Goal: Information Seeking & Learning: Check status

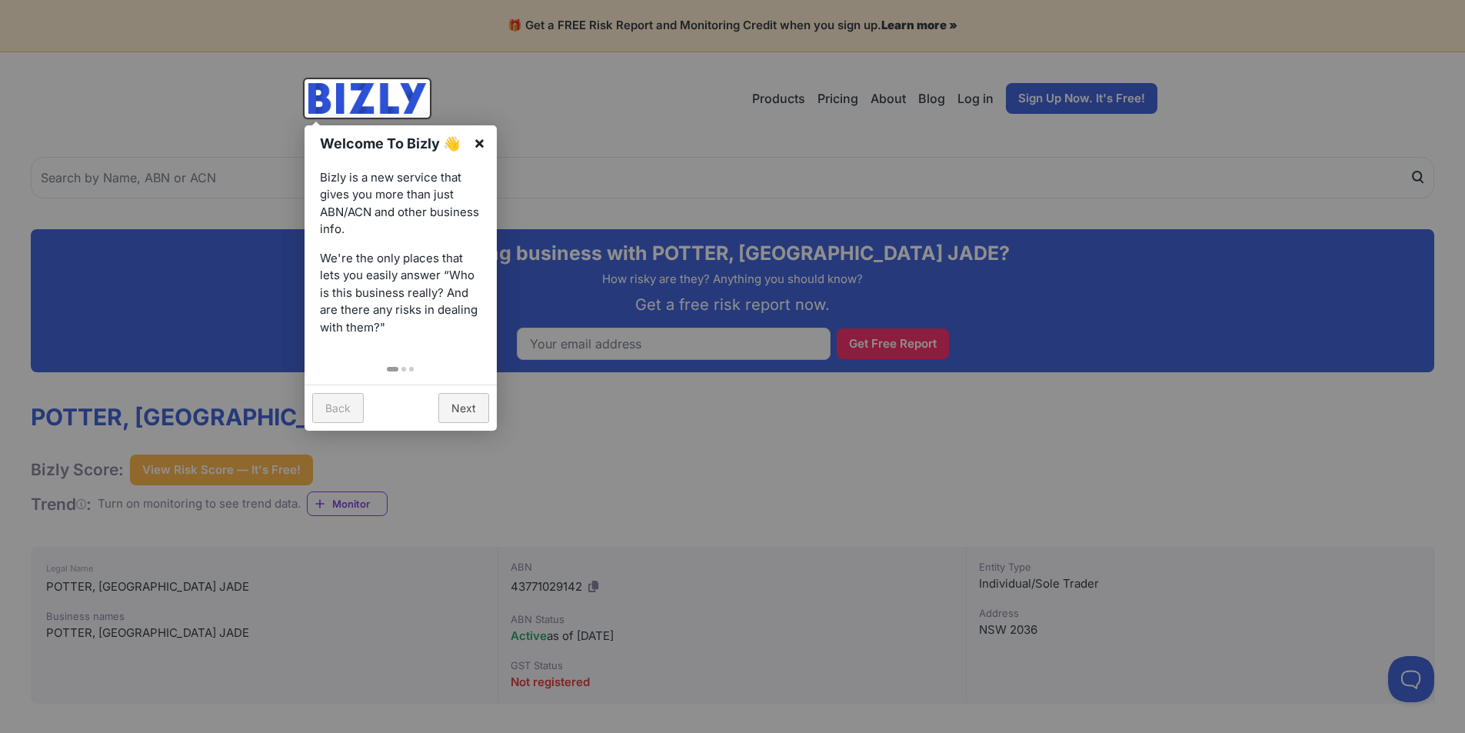
click at [478, 139] on link "×" at bounding box center [479, 142] width 35 height 35
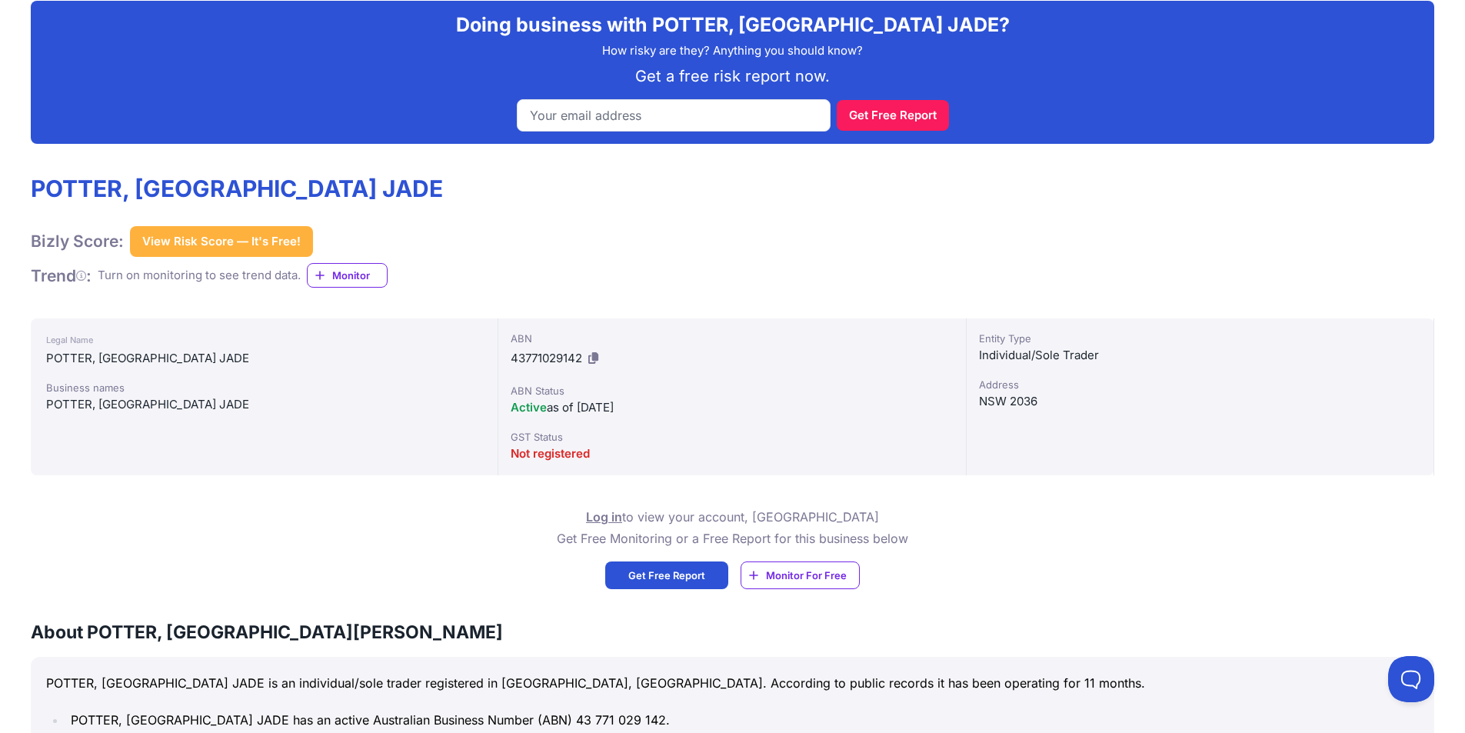
scroll to position [231, 0]
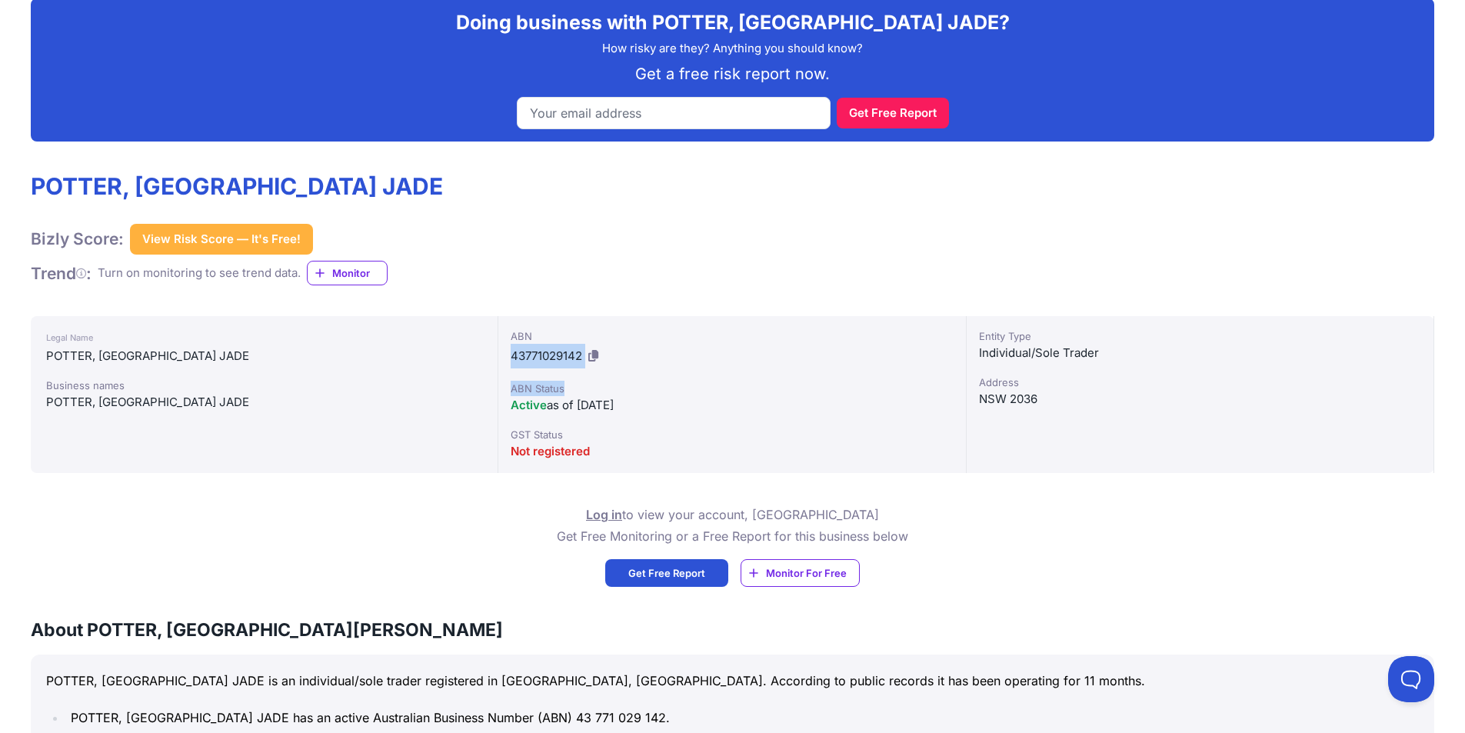
drag, startPoint x: 524, startPoint y: 351, endPoint x: 704, endPoint y: 372, distance: 181.9
click at [704, 372] on div "ABN 43771029142 ABN Status Active as of [DATE] GST Status Not registered" at bounding box center [732, 394] width 468 height 157
click at [717, 396] on div "Active as of [DATE]" at bounding box center [732, 405] width 442 height 18
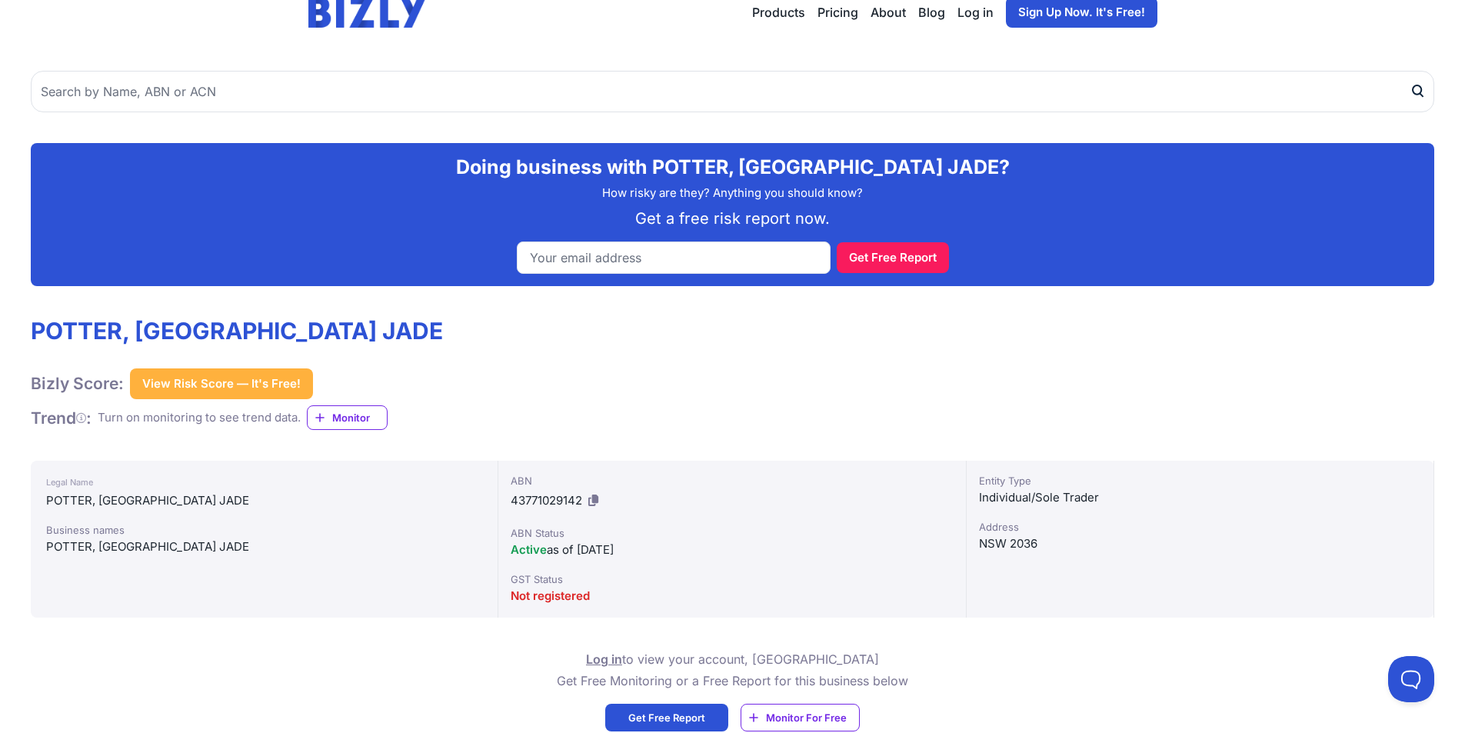
scroll to position [77, 0]
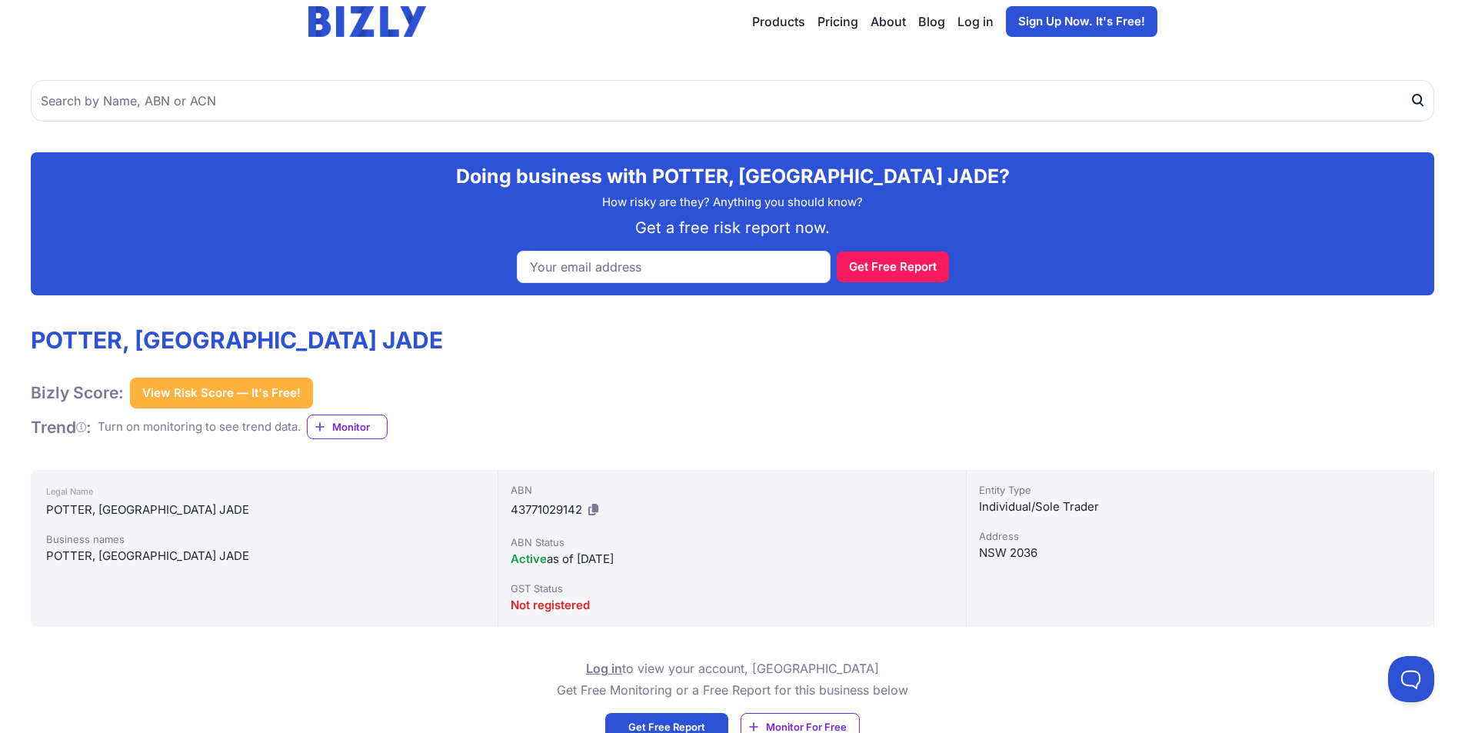
click at [191, 399] on button "View Risk Score — It's Free!" at bounding box center [221, 393] width 183 height 31
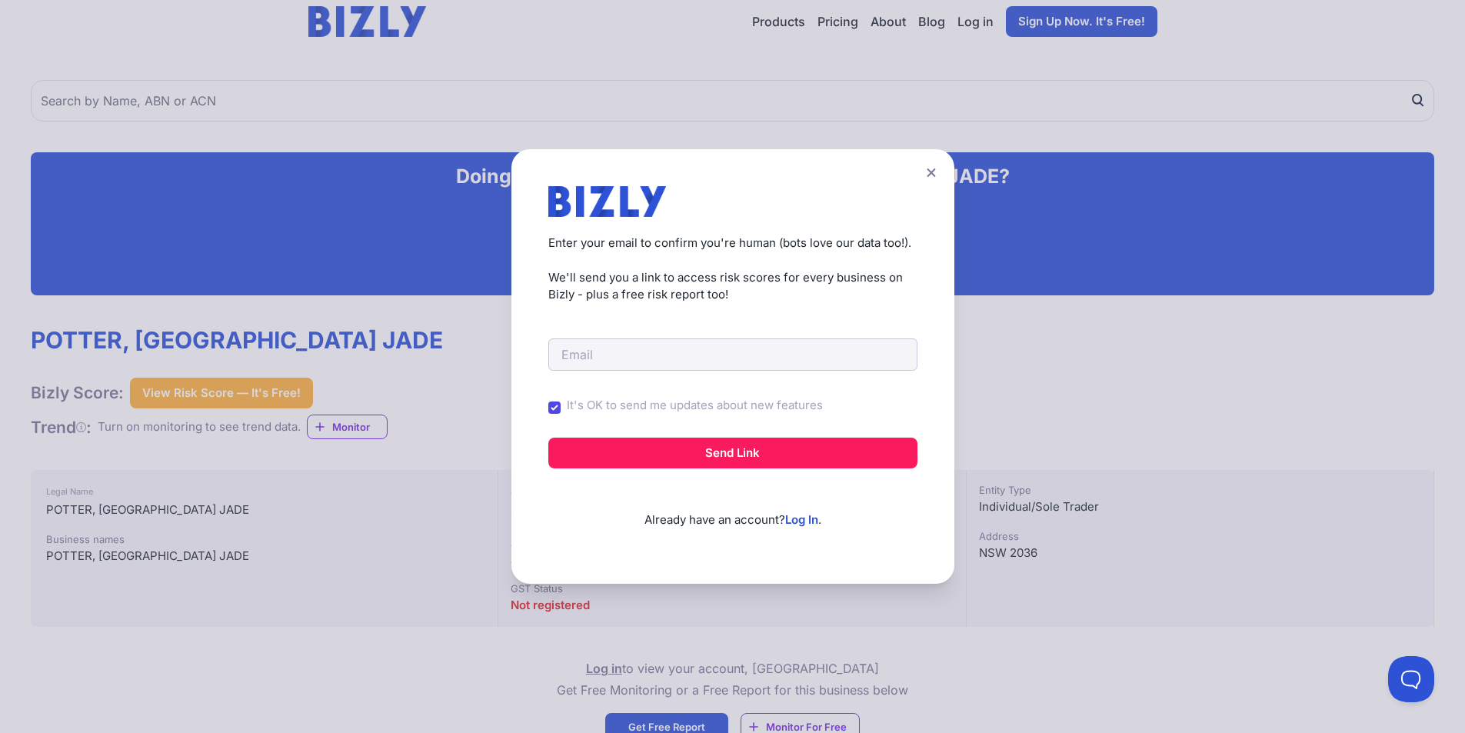
click at [931, 168] on button at bounding box center [932, 172] width 22 height 22
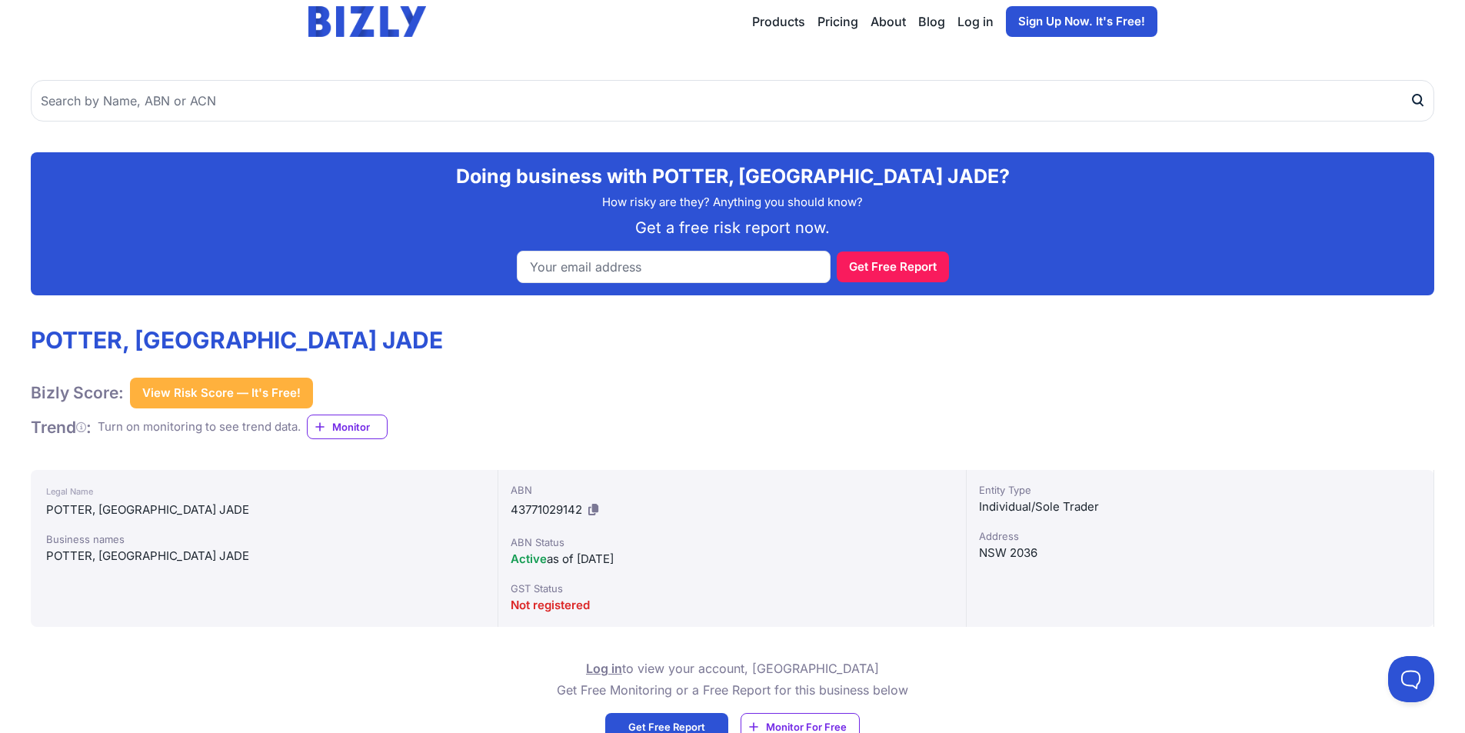
click at [675, 541] on div "ABN Status" at bounding box center [732, 541] width 442 height 15
drag, startPoint x: 582, startPoint y: 188, endPoint x: 578, endPoint y: 248, distance: 60.9
drag, startPoint x: 578, startPoint y: 248, endPoint x: 954, endPoint y: 495, distance: 449.8
click at [954, 495] on div "ABN 43771029142 ABN Status Active as of [DATE] GST Status Not registered" at bounding box center [732, 548] width 468 height 157
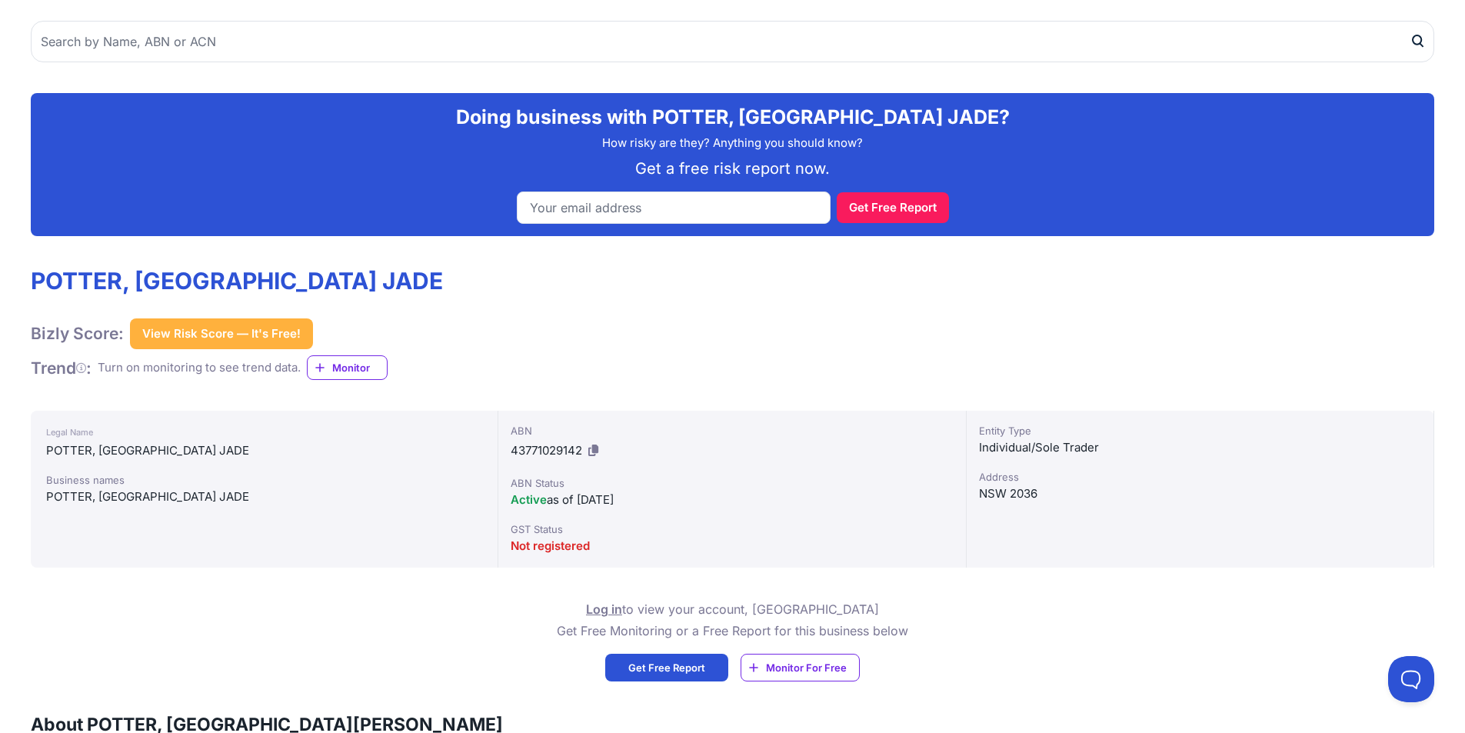
scroll to position [154, 0]
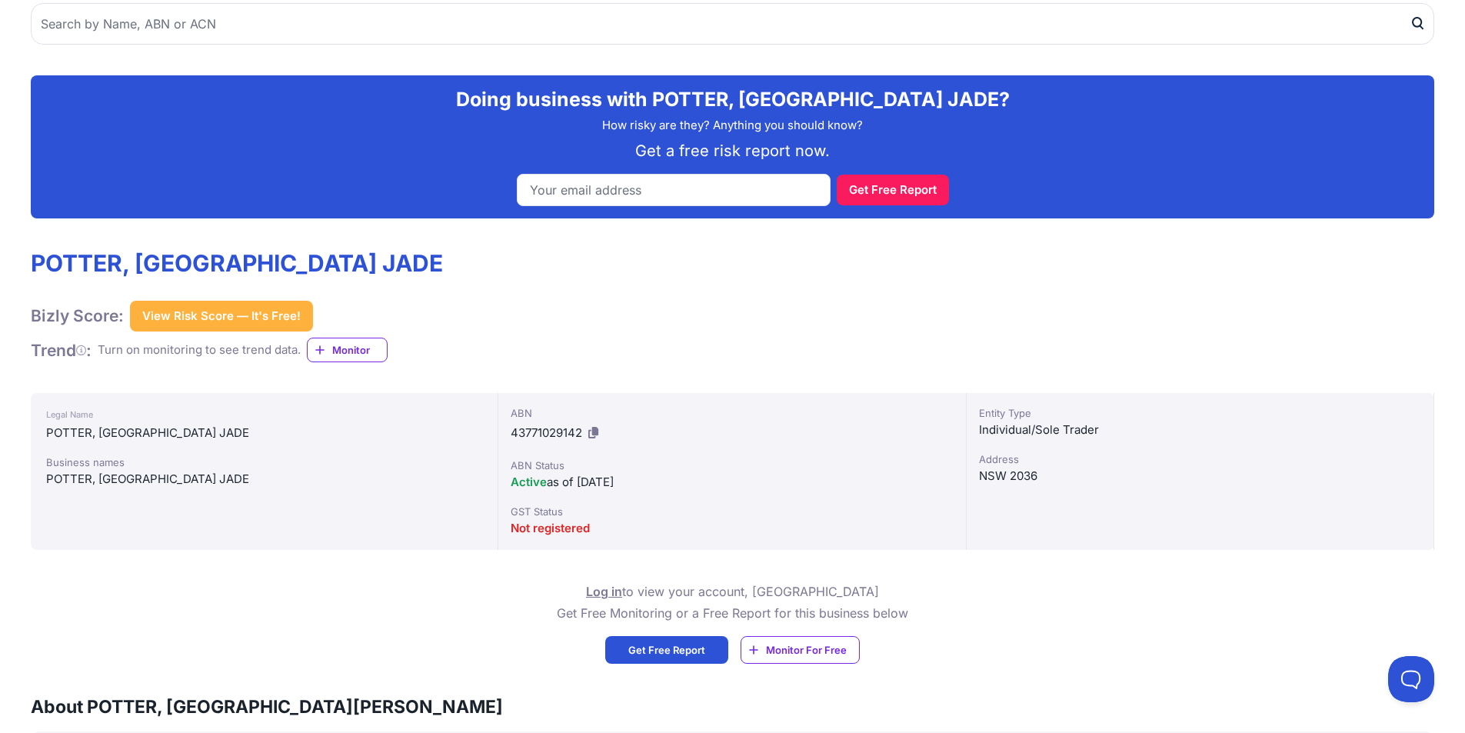
drag, startPoint x: 599, startPoint y: 531, endPoint x: 540, endPoint y: 504, distance: 65.0
click at [534, 504] on div "GST Status Not registered" at bounding box center [732, 521] width 442 height 34
click at [605, 524] on div "Not registered" at bounding box center [732, 528] width 442 height 18
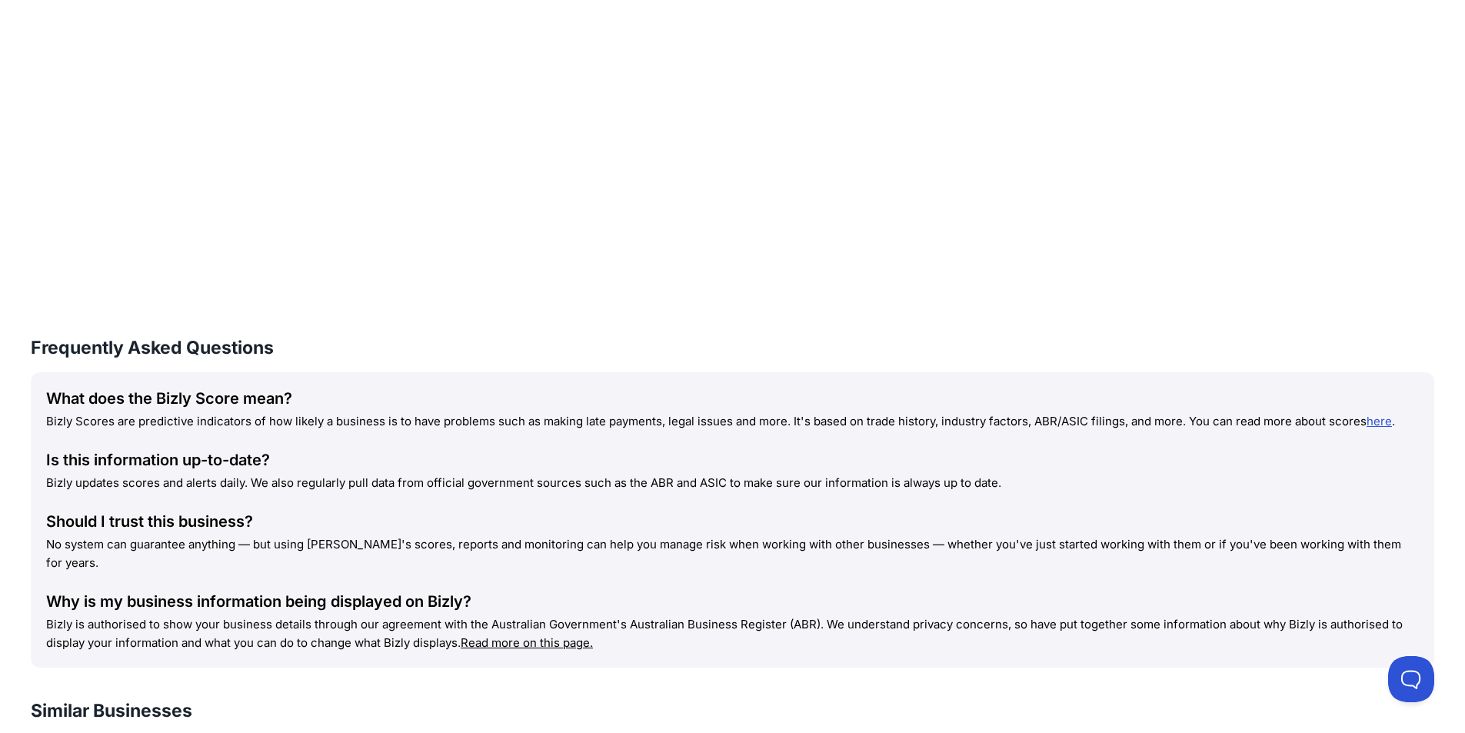
scroll to position [871, 0]
